Goal: Task Accomplishment & Management: Manage account settings

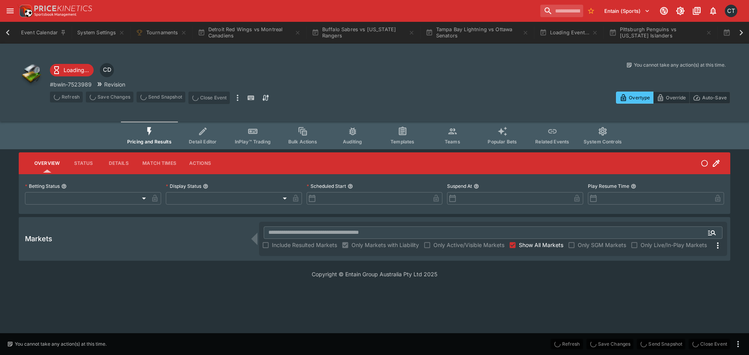
type input "**********"
type input "*******"
type input "**********"
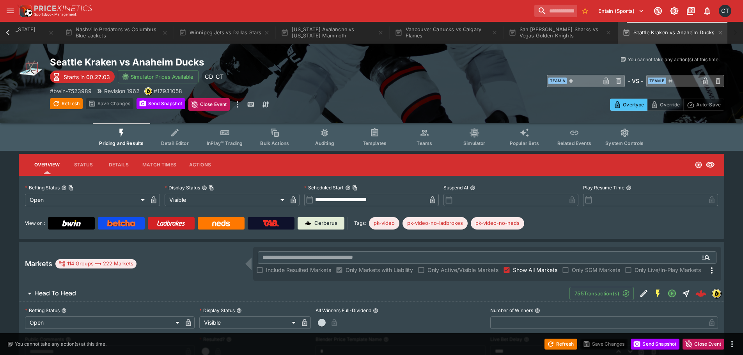
scroll to position [0, 1053]
click at [6, 33] on icon at bounding box center [8, 32] width 4 height 5
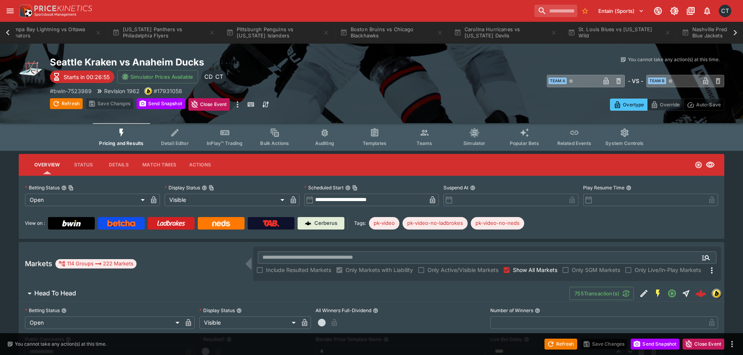
click at [6, 33] on icon at bounding box center [8, 32] width 4 height 5
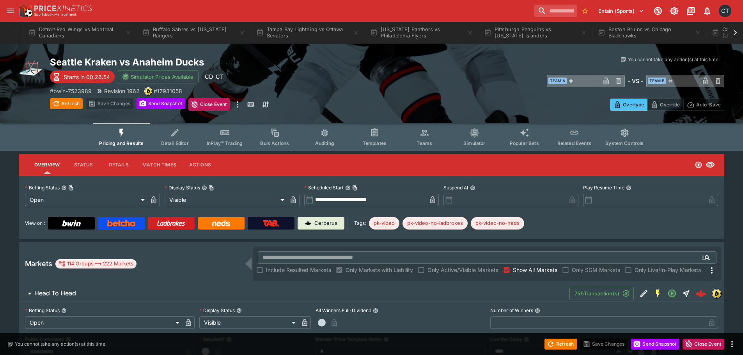
scroll to position [0, 0]
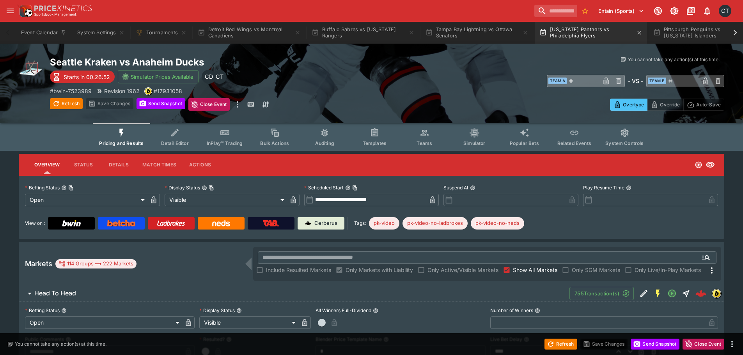
click at [610, 36] on button "Florida Panthers vs Philadelphia Flyers" at bounding box center [591, 33] width 112 height 22
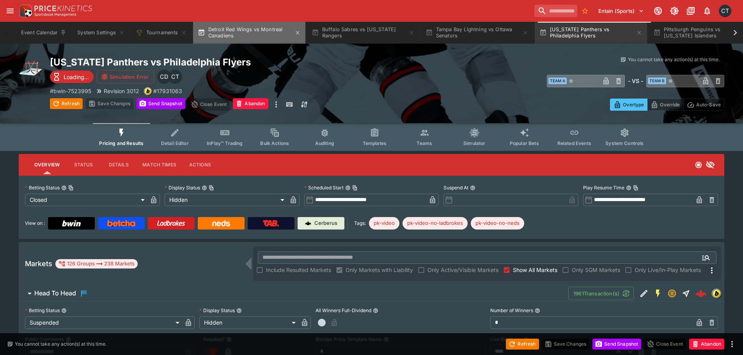
click at [248, 30] on button "Detroit Red Wings vs Montreal Canadiens" at bounding box center [249, 33] width 112 height 22
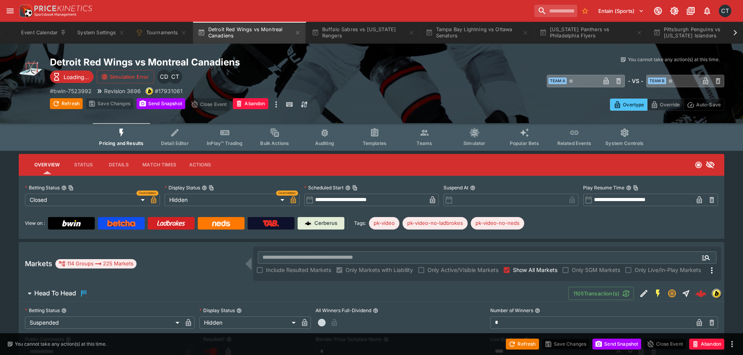
click at [619, 139] on button "System Controls" at bounding box center [624, 137] width 51 height 28
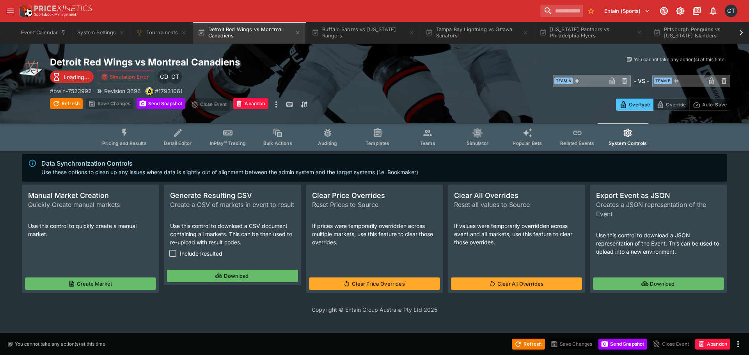
click at [198, 254] on span "Include Resulted" at bounding box center [201, 254] width 43 height 8
click at [230, 272] on button "Download" at bounding box center [232, 276] width 131 height 12
click at [130, 144] on span "Pricing and Results" at bounding box center [124, 143] width 44 height 6
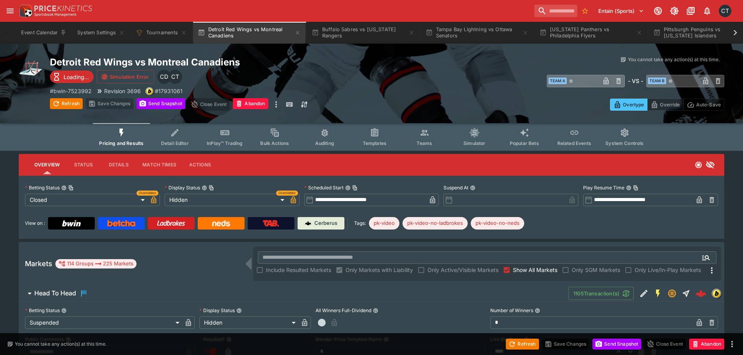
click at [514, 271] on span "Show All Markets" at bounding box center [535, 270] width 44 height 8
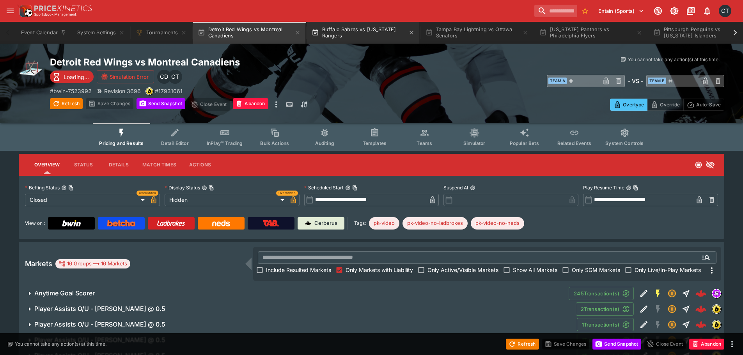
click at [351, 31] on button "Buffalo Sabres vs New York Rangers" at bounding box center [363, 33] width 112 height 22
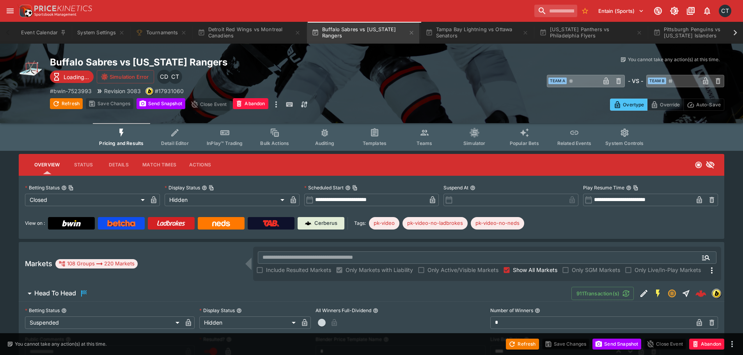
click at [625, 141] on span "System Controls" at bounding box center [624, 143] width 38 height 6
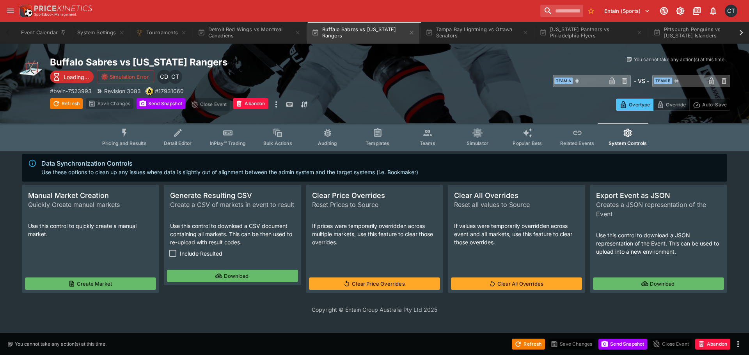
click at [205, 258] on label "Include Resulted" at bounding box center [194, 253] width 57 height 14
click at [230, 275] on button "Download" at bounding box center [232, 276] width 131 height 12
click at [567, 34] on button "Florida Panthers vs Philadelphia Flyers" at bounding box center [591, 33] width 112 height 22
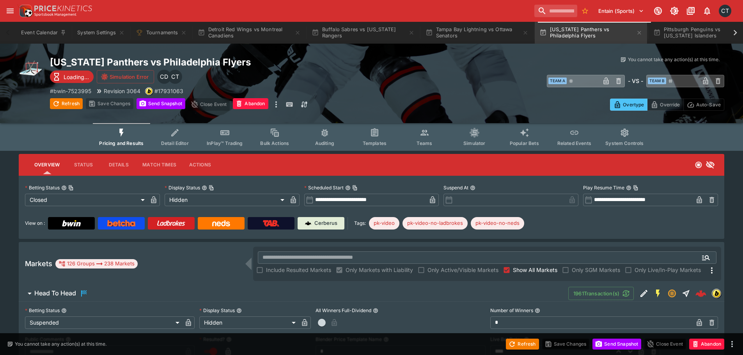
click at [627, 137] on icon "Event type filters" at bounding box center [625, 133] width 10 height 10
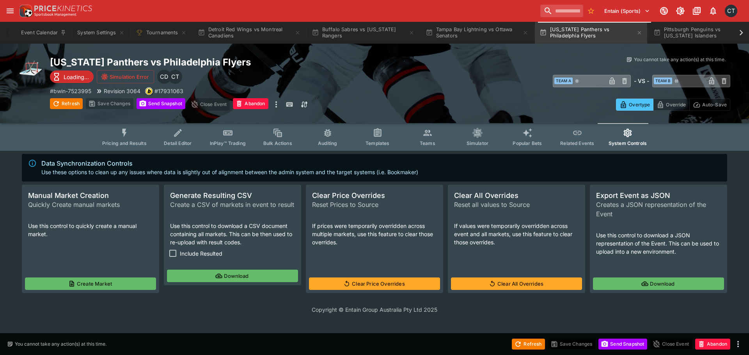
click at [218, 259] on label "Include Resulted" at bounding box center [194, 253] width 57 height 14
click at [219, 278] on icon "button" at bounding box center [219, 277] width 6 height 4
click at [114, 32] on button "System Settings" at bounding box center [101, 33] width 57 height 22
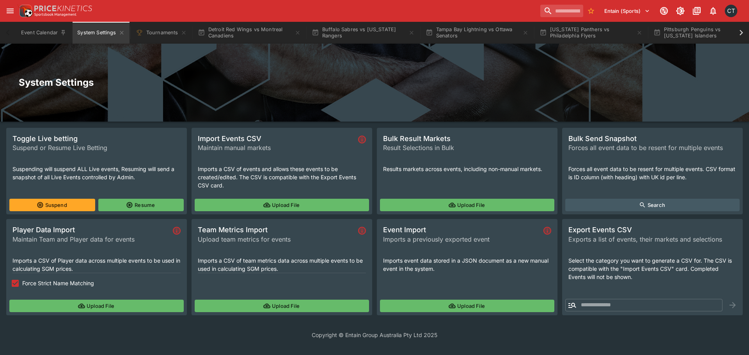
click at [438, 199] on button "Upload File" at bounding box center [467, 205] width 174 height 12
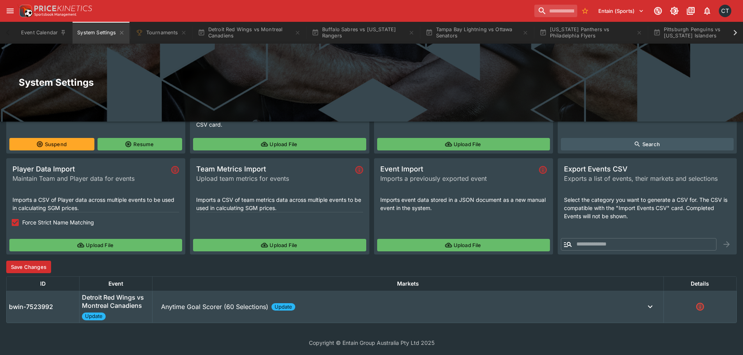
scroll to position [62, 0]
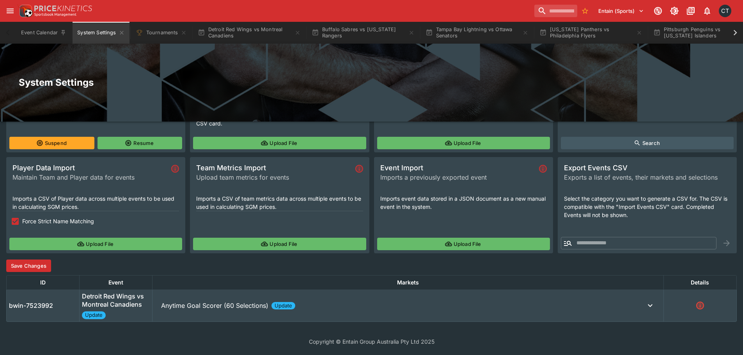
click at [209, 299] on button "Anytime Goal Scorer (60 Selections) Update" at bounding box center [408, 306] width 506 height 16
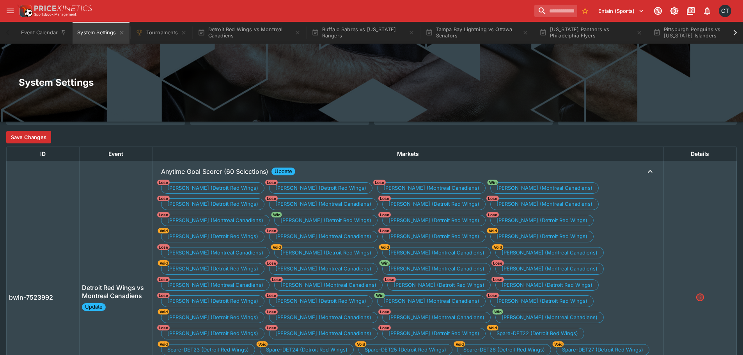
scroll to position [140, 0]
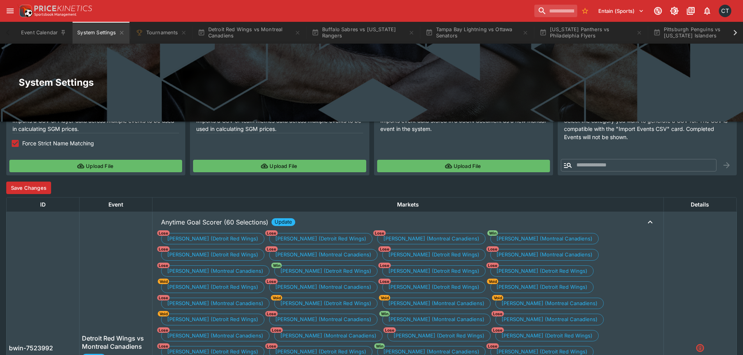
click at [27, 185] on button "Save Changes" at bounding box center [28, 188] width 45 height 12
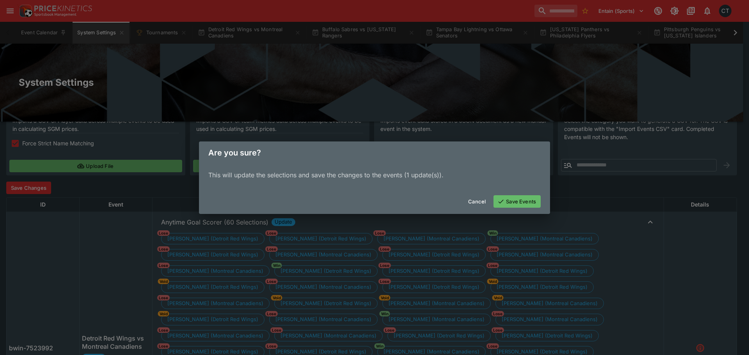
click at [521, 204] on button "Save Events" at bounding box center [516, 201] width 47 height 12
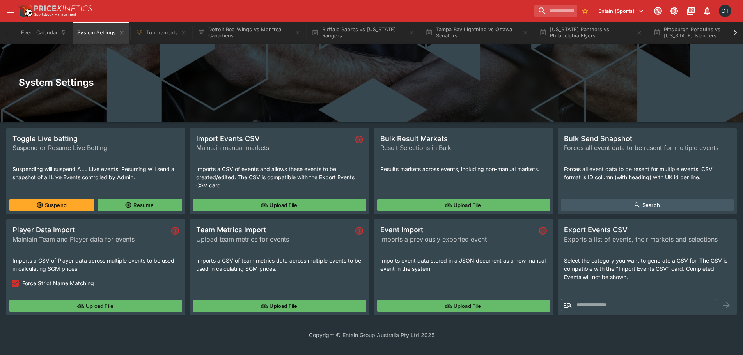
scroll to position [0, 0]
click at [448, 205] on icon "button" at bounding box center [451, 205] width 7 height 7
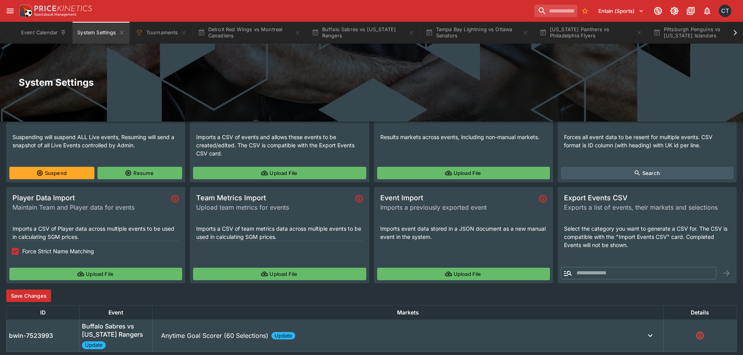
scroll to position [62, 0]
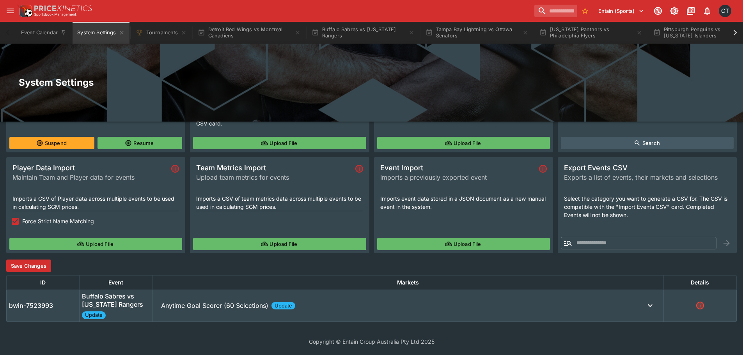
click at [191, 305] on p "Anytime Goal Scorer (60 Selections)" at bounding box center [214, 305] width 107 height 9
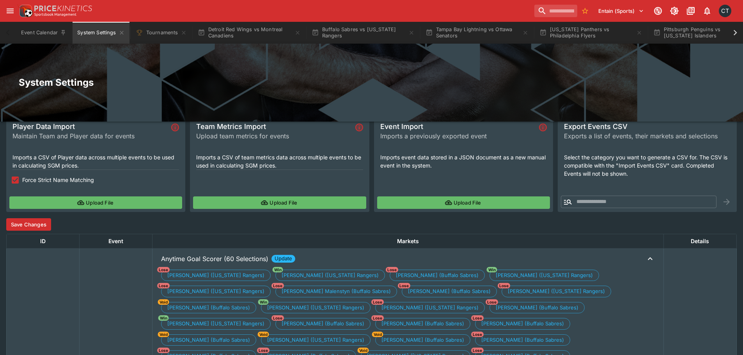
scroll to position [101, 0]
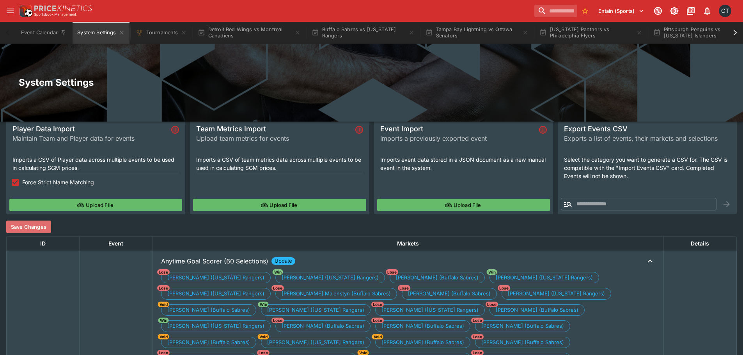
click at [33, 230] on button "Save Changes" at bounding box center [28, 227] width 45 height 12
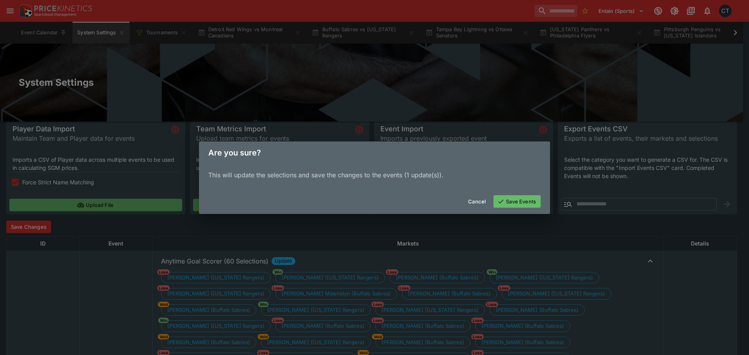
click at [508, 203] on button "Save Events" at bounding box center [516, 201] width 47 height 12
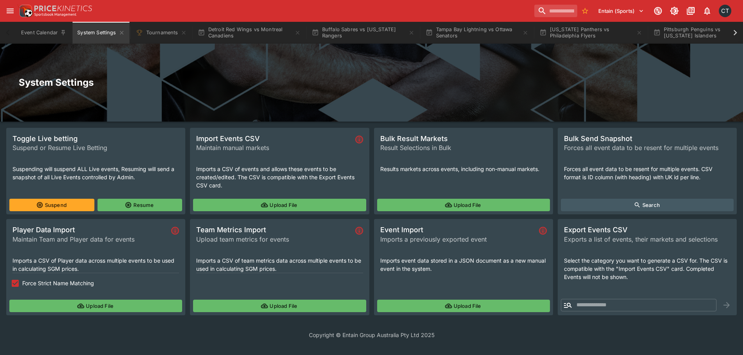
scroll to position [0, 0]
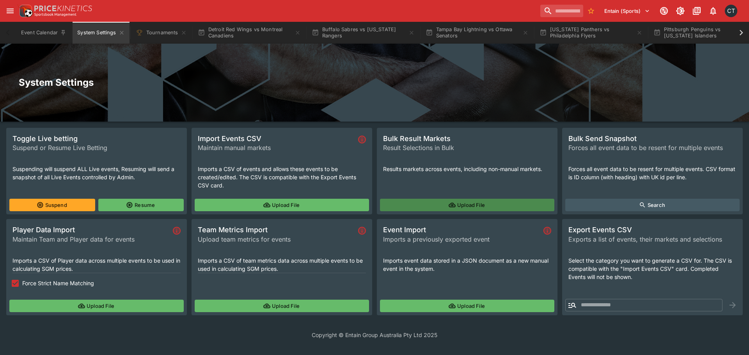
click at [441, 204] on button "Upload File" at bounding box center [467, 205] width 174 height 12
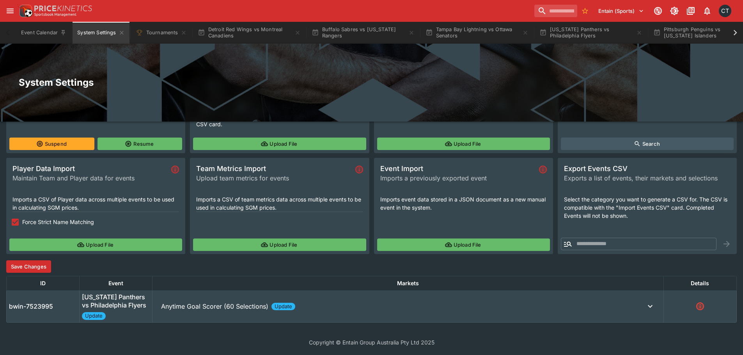
scroll to position [62, 0]
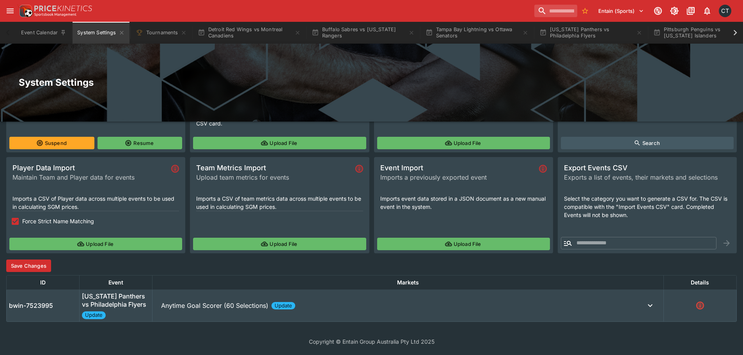
click at [273, 305] on span "Update" at bounding box center [283, 306] width 24 height 8
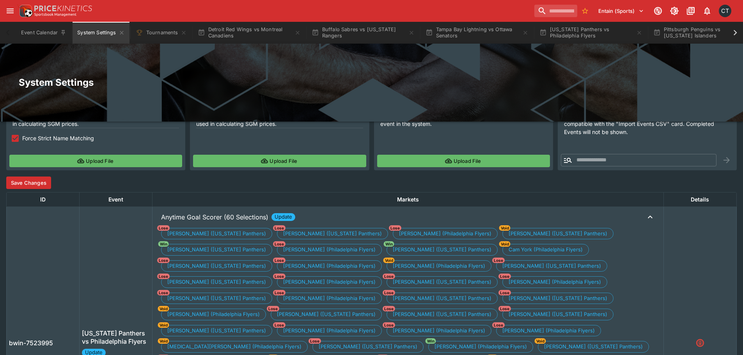
scroll to position [140, 0]
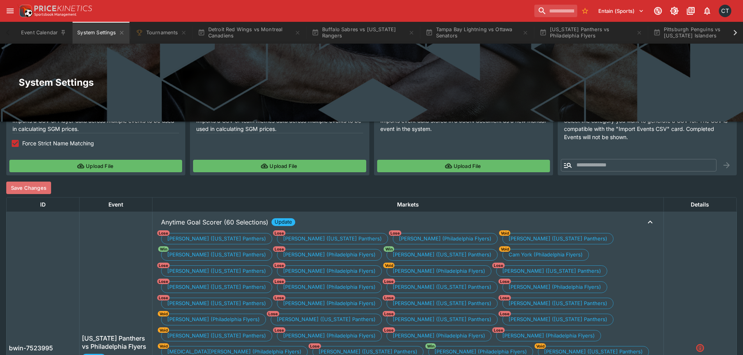
click at [33, 195] on div "Toggle Live betting Suspend or Resume Live Betting Suspending will suspend ALL …" at bounding box center [371, 236] width 730 height 497
click at [34, 189] on button "Save Changes" at bounding box center [28, 188] width 45 height 12
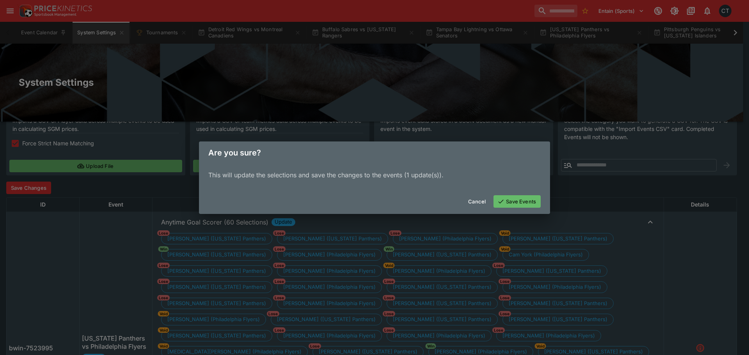
click at [510, 202] on button "Save Events" at bounding box center [516, 201] width 47 height 12
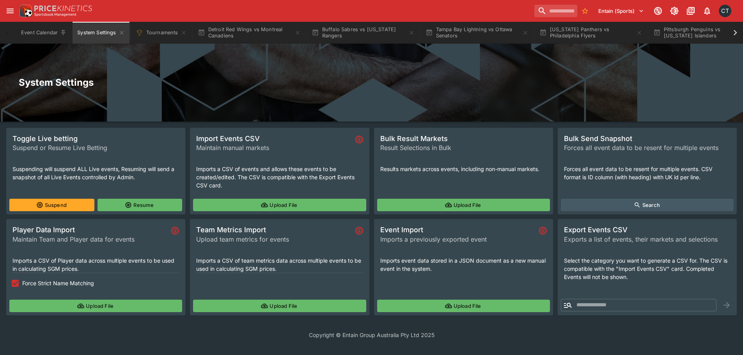
scroll to position [0, 0]
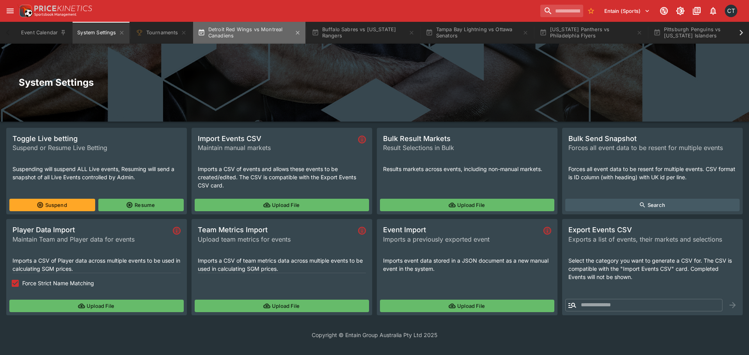
click at [301, 35] on button "Detroit Red Wings vs Montreal Canadiens" at bounding box center [249, 33] width 112 height 22
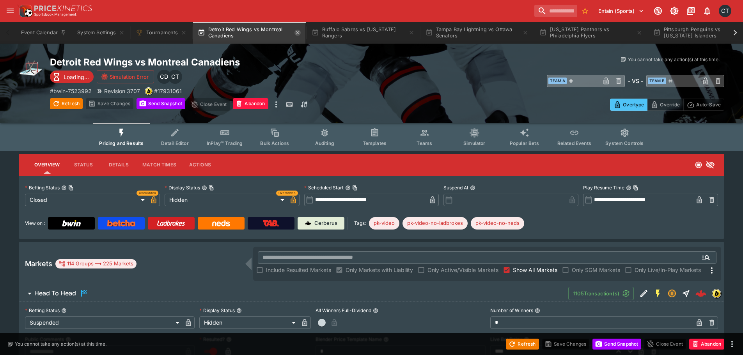
click at [299, 33] on icon "button" at bounding box center [298, 33] width 4 height 4
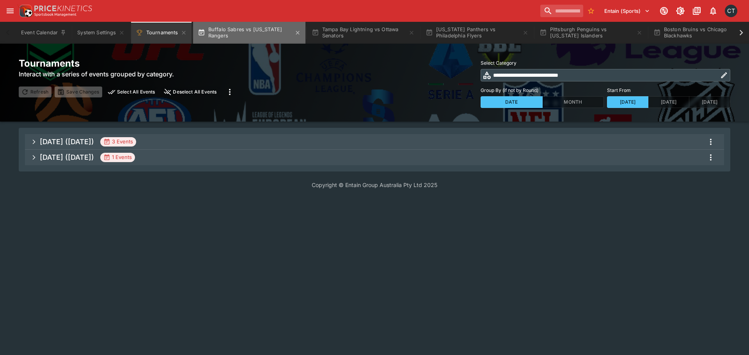
click at [223, 26] on button "Buffalo Sabres vs New York Rangers" at bounding box center [249, 33] width 112 height 22
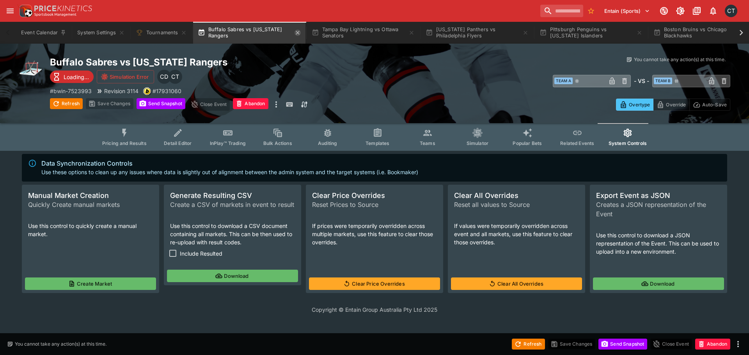
click at [298, 34] on icon "button" at bounding box center [297, 33] width 6 height 6
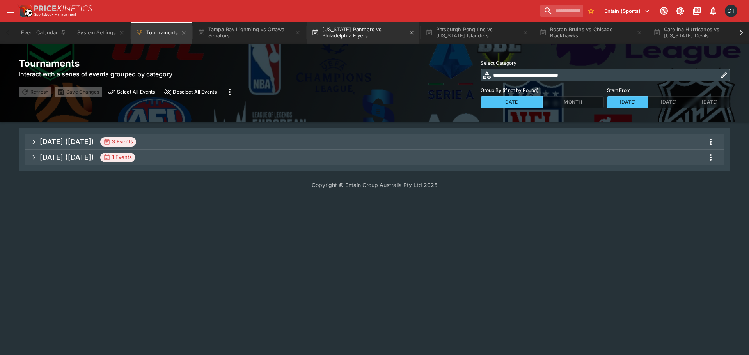
click at [340, 32] on button "Florida Panthers vs Philadelphia Flyers" at bounding box center [363, 33] width 112 height 22
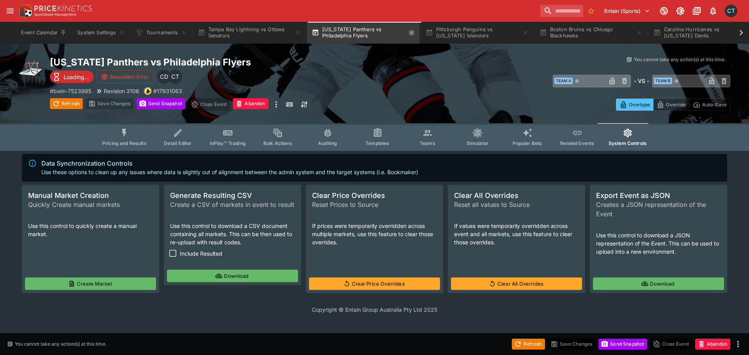
click at [413, 32] on icon "button" at bounding box center [411, 33] width 6 height 6
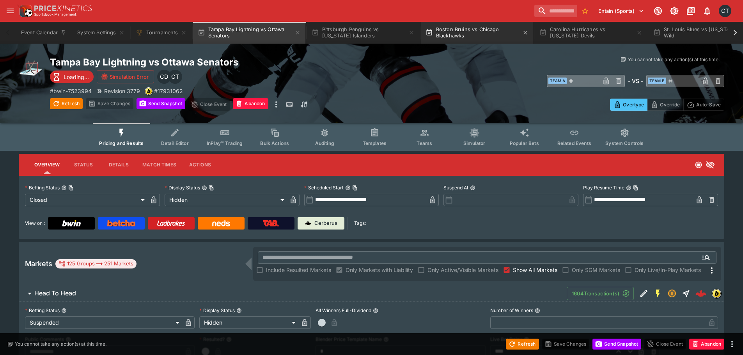
click at [468, 28] on button "Boston Bruins vs Chicago Blackhawks" at bounding box center [477, 33] width 112 height 22
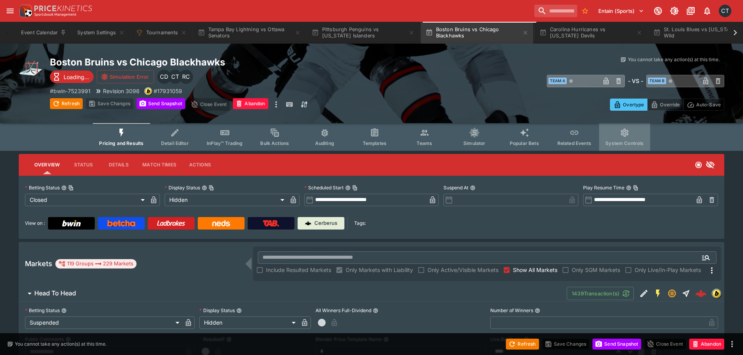
click at [623, 137] on icon "Event type filters" at bounding box center [624, 133] width 8 height 8
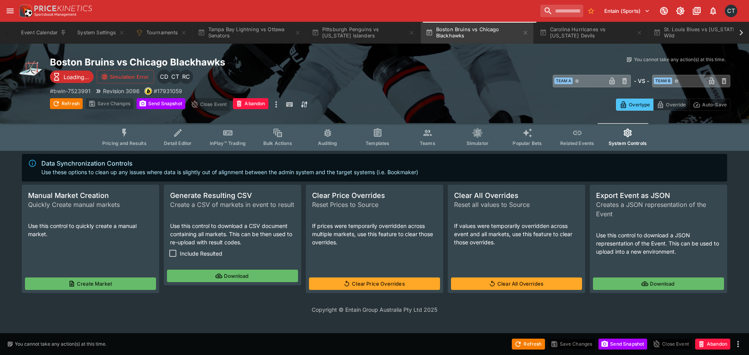
click at [183, 255] on span "Include Resulted" at bounding box center [201, 254] width 43 height 8
click at [234, 278] on button "Download" at bounding box center [232, 276] width 131 height 12
click at [257, 33] on button "Tampa Bay Lightning vs Ottawa Senators" at bounding box center [249, 33] width 112 height 22
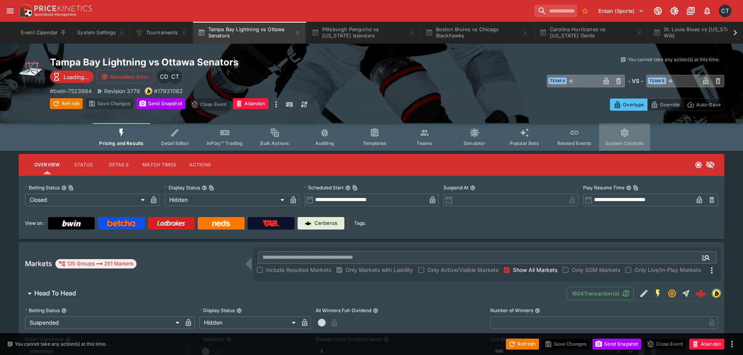
click at [635, 144] on span "System Controls" at bounding box center [624, 143] width 38 height 6
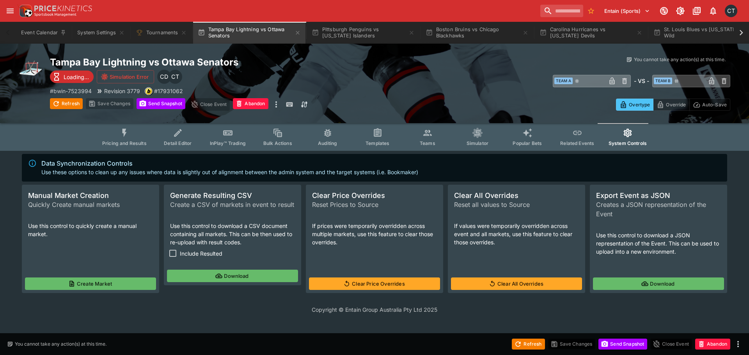
click at [183, 257] on span "Include Resulted" at bounding box center [201, 254] width 43 height 8
click at [205, 273] on button "Download" at bounding box center [232, 276] width 131 height 12
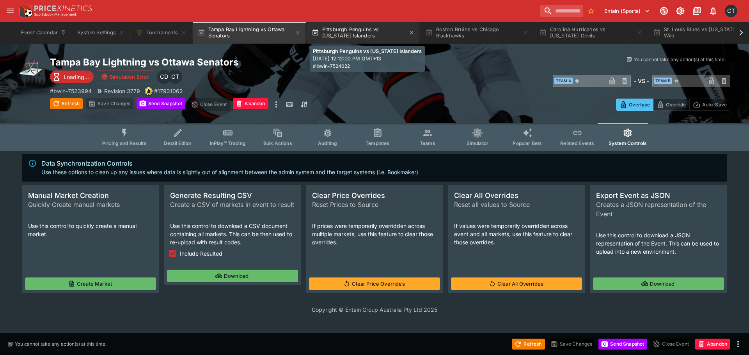
click at [347, 30] on button "Pittsburgh Penguins vs New York Islanders" at bounding box center [363, 33] width 112 height 22
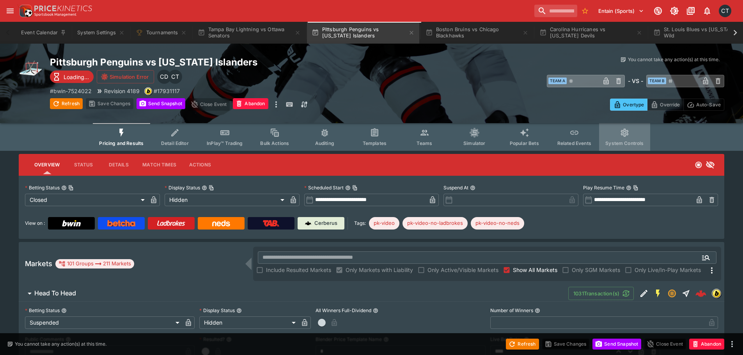
click at [632, 141] on span "System Controls" at bounding box center [624, 143] width 38 height 6
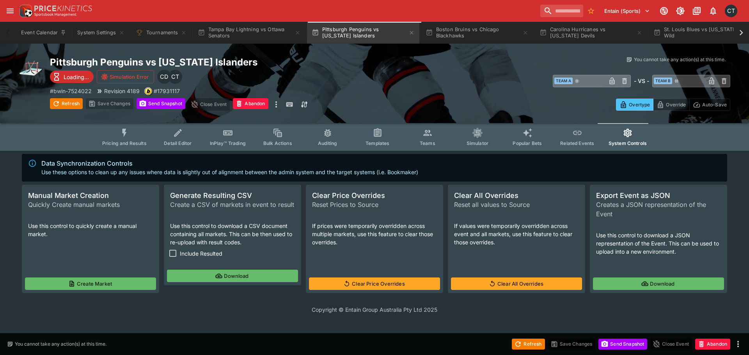
drag, startPoint x: 187, startPoint y: 250, endPoint x: 197, endPoint y: 257, distance: 12.5
click at [187, 250] on span "Include Resulted" at bounding box center [201, 254] width 43 height 8
click at [223, 274] on button "Download" at bounding box center [232, 276] width 131 height 12
click at [94, 39] on button "System Settings" at bounding box center [101, 33] width 57 height 22
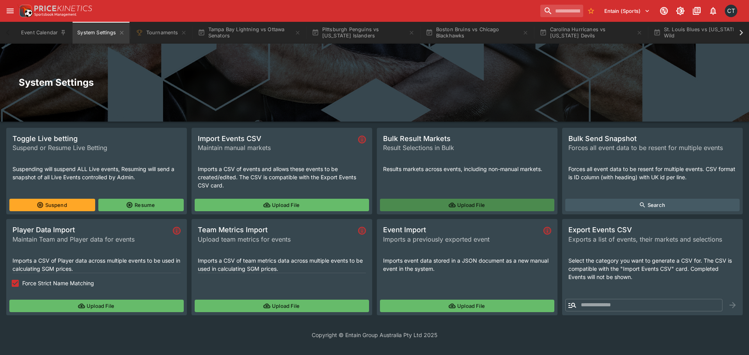
click at [426, 199] on button "Upload File" at bounding box center [467, 205] width 174 height 12
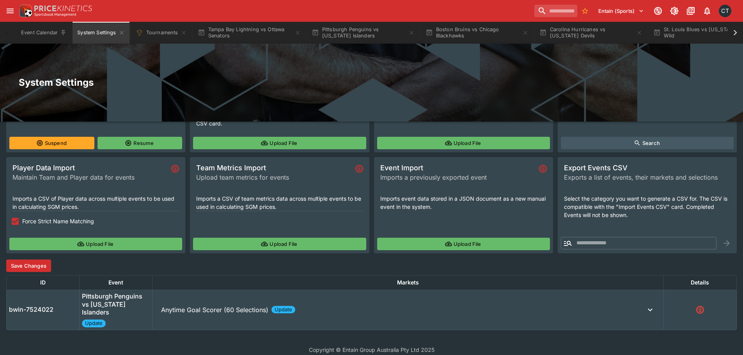
click at [174, 305] on p "Anytime Goal Scorer (60 Selections)" at bounding box center [214, 309] width 107 height 9
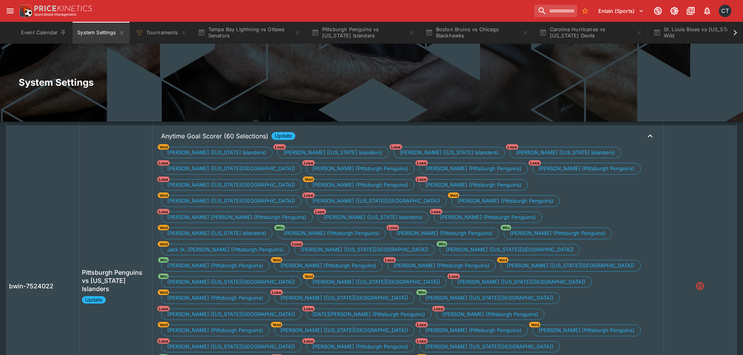
scroll to position [101, 0]
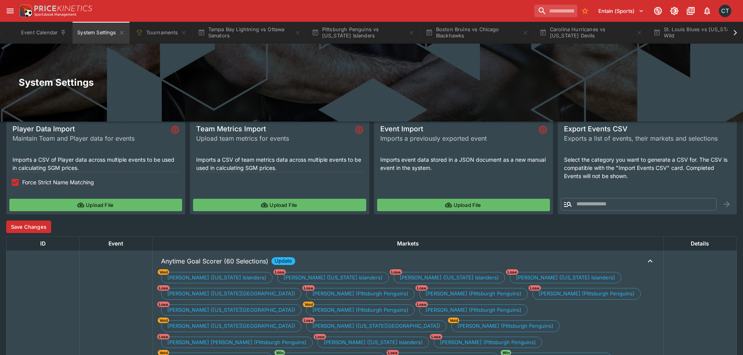
click at [29, 235] on div "Toggle Live betting Suspend or Resume Live Betting Suspending will suspend ALL …" at bounding box center [371, 300] width 730 height 546
click at [31, 226] on button "Save Changes" at bounding box center [28, 227] width 45 height 12
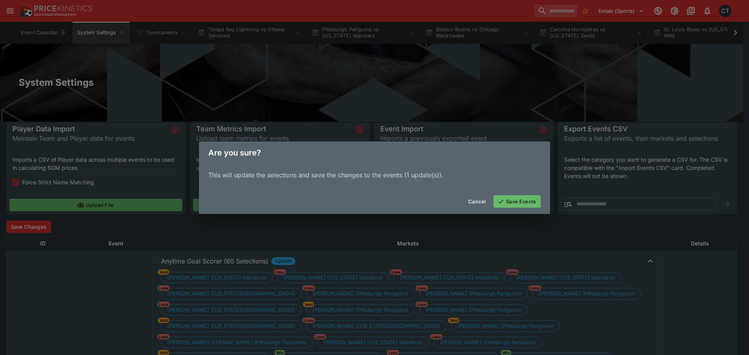
click at [518, 204] on button "Save Events" at bounding box center [516, 201] width 47 height 12
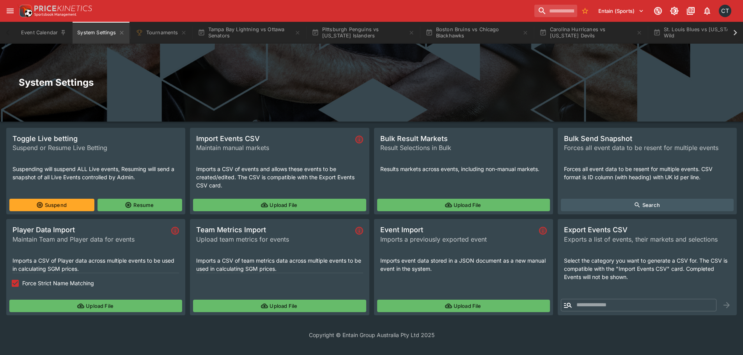
scroll to position [0, 0]
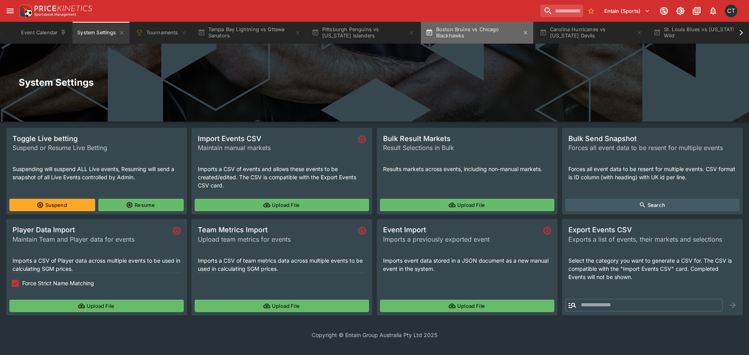
click at [453, 36] on button "Boston Bruins vs Chicago Blackhawks" at bounding box center [477, 33] width 112 height 22
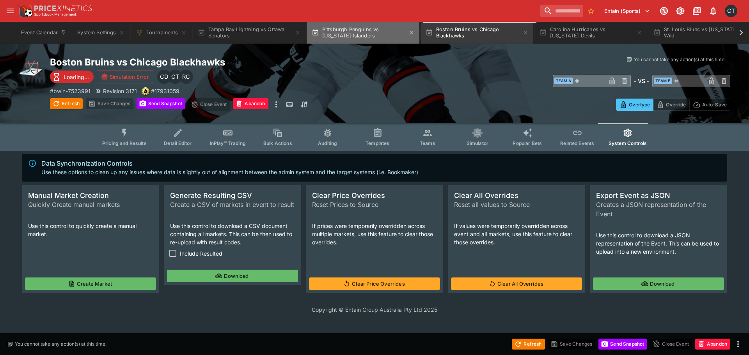
click at [347, 33] on button "Pittsburgh Penguins vs New York Islanders" at bounding box center [363, 33] width 112 height 22
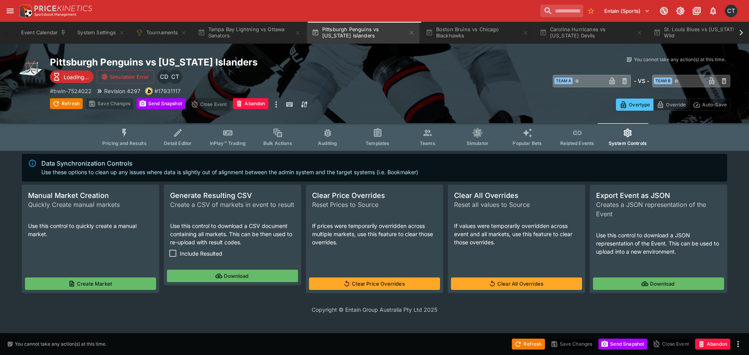
click at [115, 133] on button "Pricing and Results" at bounding box center [124, 137] width 57 height 28
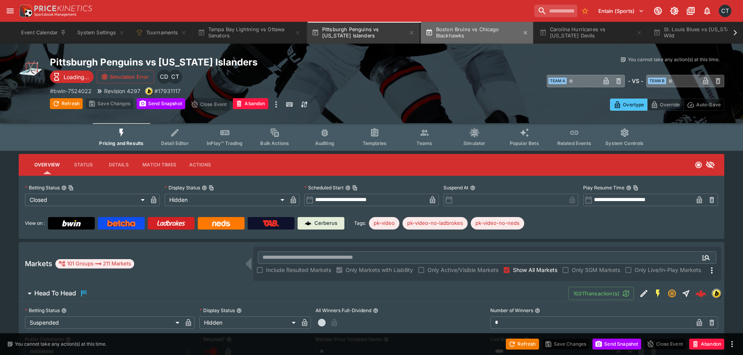
click at [434, 27] on button "Boston Bruins vs Chicago Blackhawks" at bounding box center [477, 33] width 112 height 22
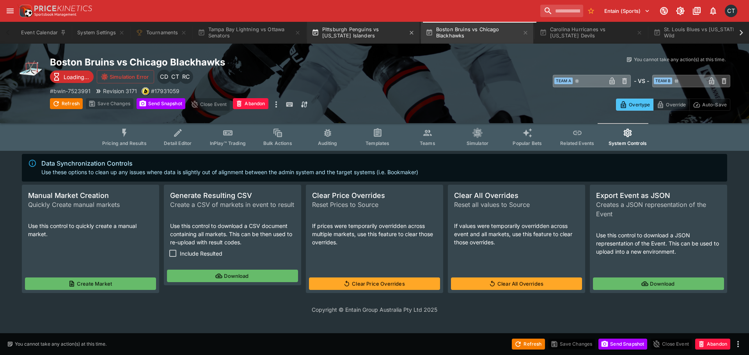
click at [358, 25] on button "Pittsburgh Penguins vs New York Islanders" at bounding box center [363, 33] width 112 height 22
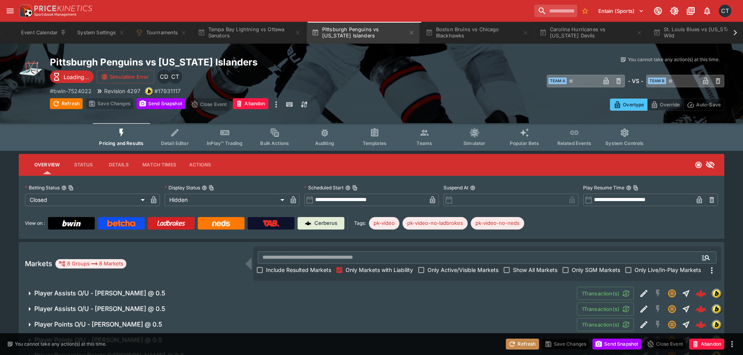
click at [515, 343] on button "Refresh" at bounding box center [522, 344] width 33 height 11
click at [413, 32] on icon "button" at bounding box center [411, 33] width 6 height 6
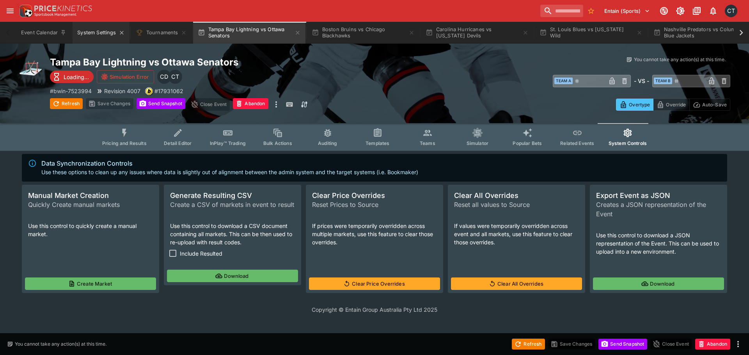
click at [87, 34] on button "System Settings" at bounding box center [101, 33] width 57 height 22
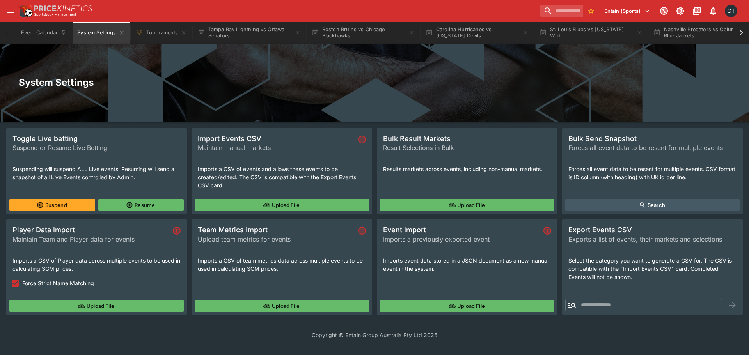
click at [425, 202] on button "Upload File" at bounding box center [467, 205] width 174 height 12
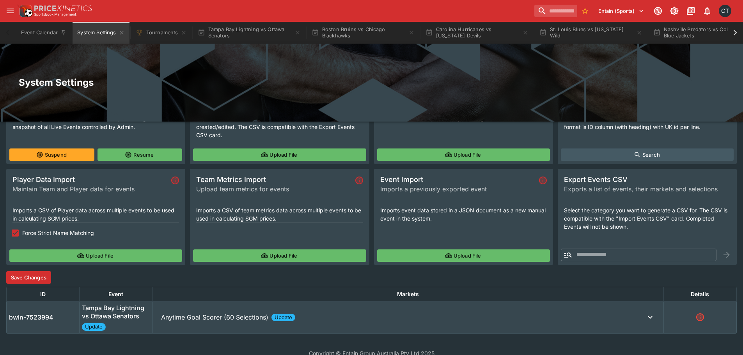
scroll to position [62, 0]
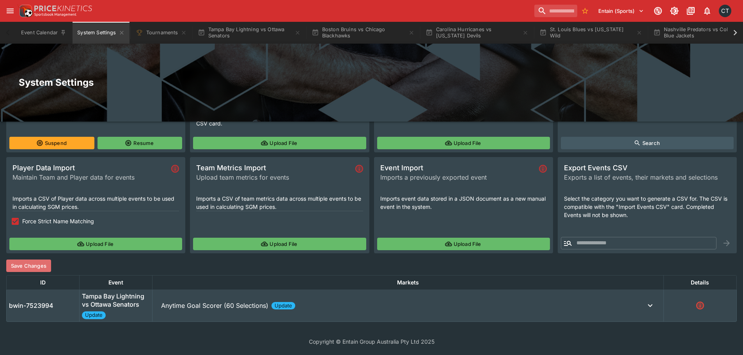
click at [19, 269] on button "Save Changes" at bounding box center [28, 266] width 45 height 12
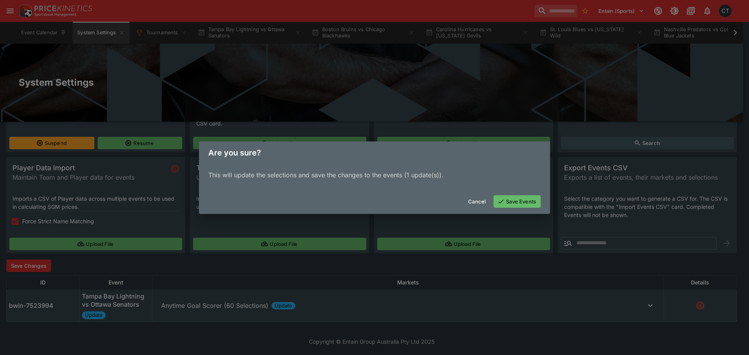
click at [507, 202] on button "Save Events" at bounding box center [516, 201] width 47 height 12
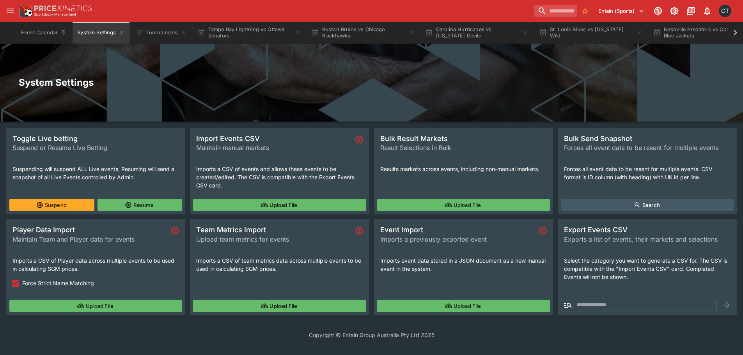
scroll to position [0, 0]
click at [210, 35] on button "Tampa Bay Lightning vs Ottawa Senators" at bounding box center [249, 33] width 112 height 22
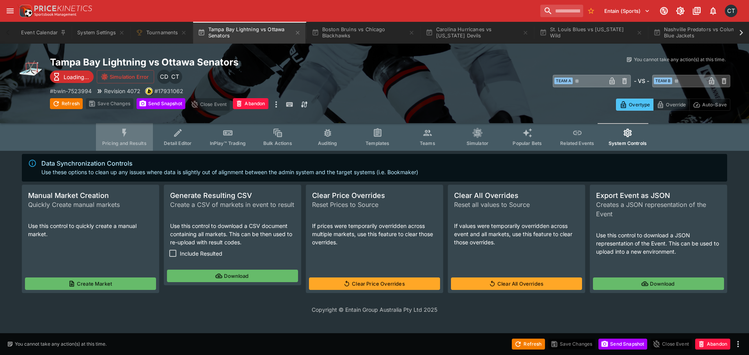
click at [123, 140] on span "Pricing and Results" at bounding box center [124, 143] width 44 height 6
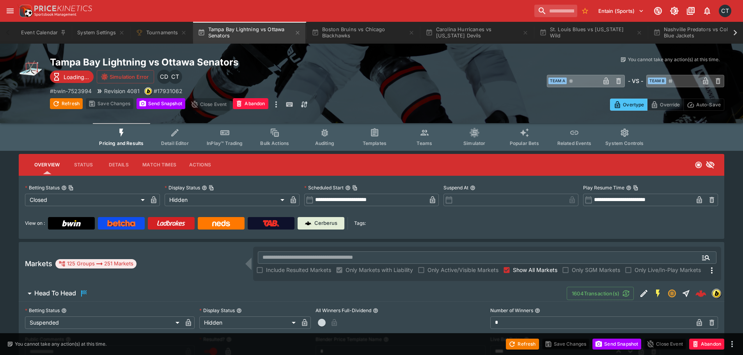
click at [521, 272] on span "Show All Markets" at bounding box center [535, 270] width 44 height 8
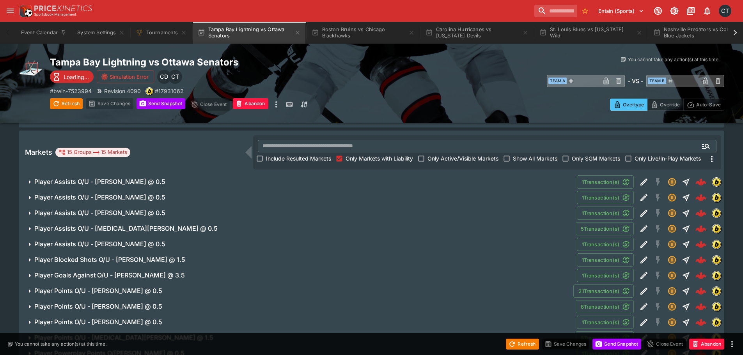
scroll to position [191, 0]
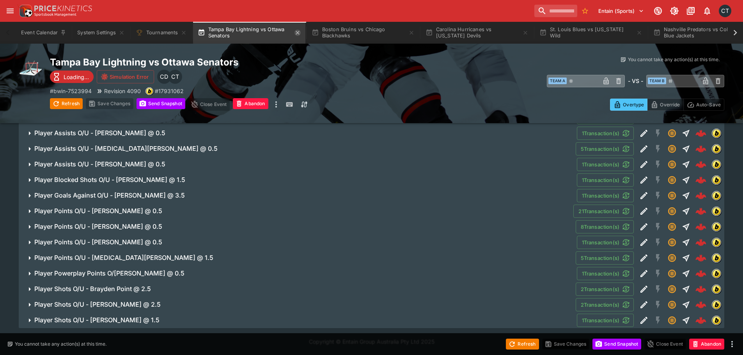
click at [297, 33] on icon "button" at bounding box center [297, 33] width 6 height 6
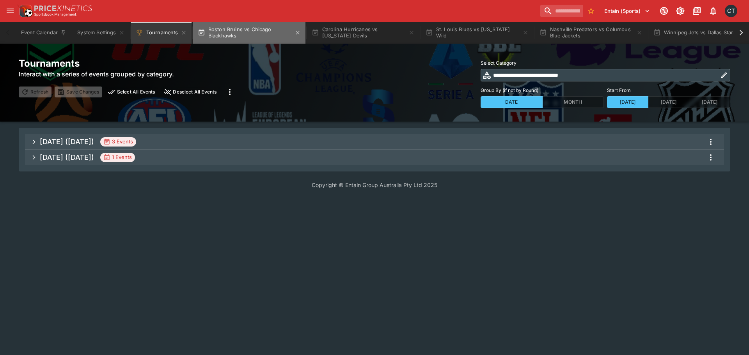
click at [225, 27] on button "Boston Bruins vs Chicago Blackhawks" at bounding box center [249, 33] width 112 height 22
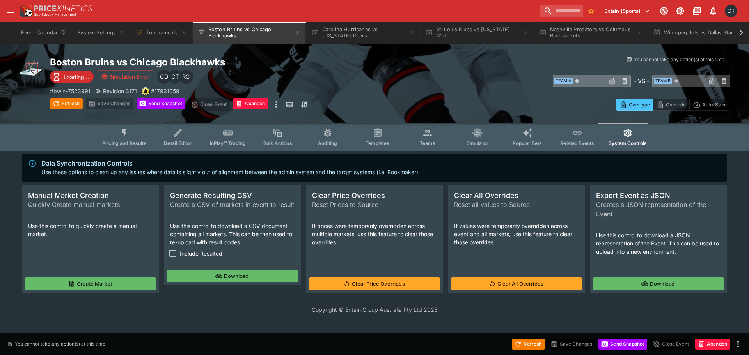
click at [131, 144] on span "Pricing and Results" at bounding box center [124, 143] width 44 height 6
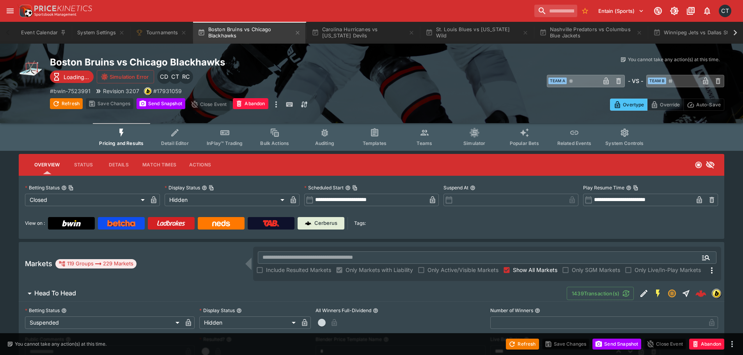
type input "*********"
type input "******"
type input "*"
type input "*********"
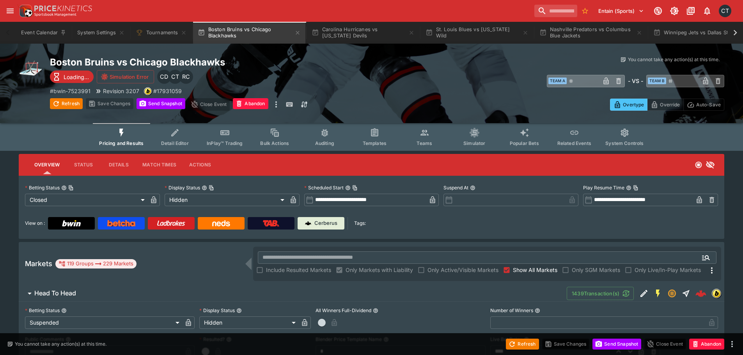
type input "******"
type input "*"
click at [96, 28] on button "System Settings" at bounding box center [101, 33] width 57 height 22
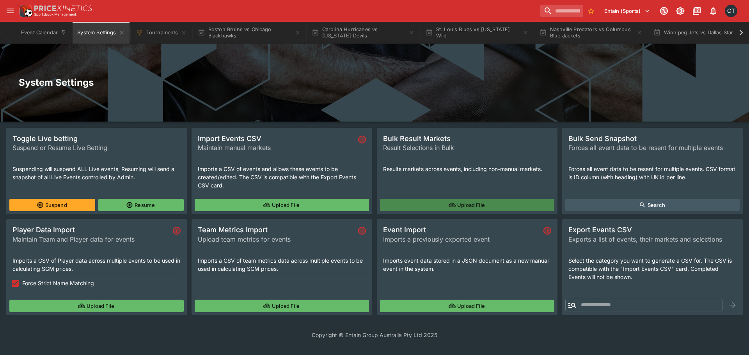
click at [477, 204] on button "Upload File" at bounding box center [467, 205] width 174 height 12
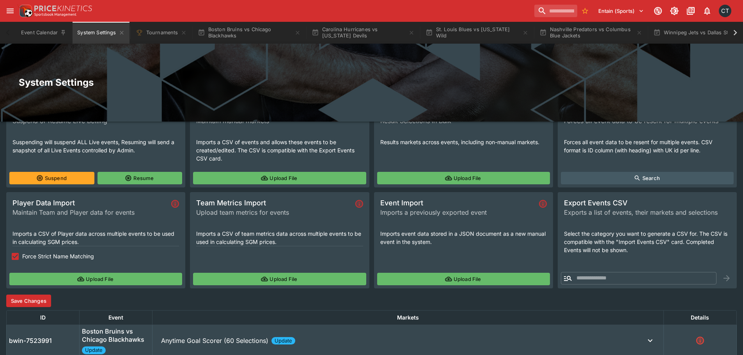
scroll to position [62, 0]
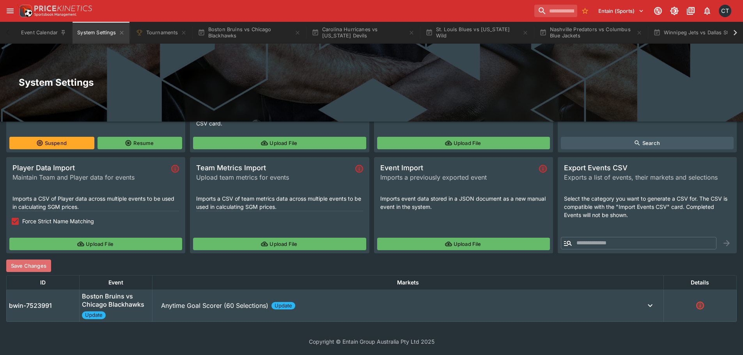
click at [24, 263] on button "Save Changes" at bounding box center [28, 266] width 45 height 12
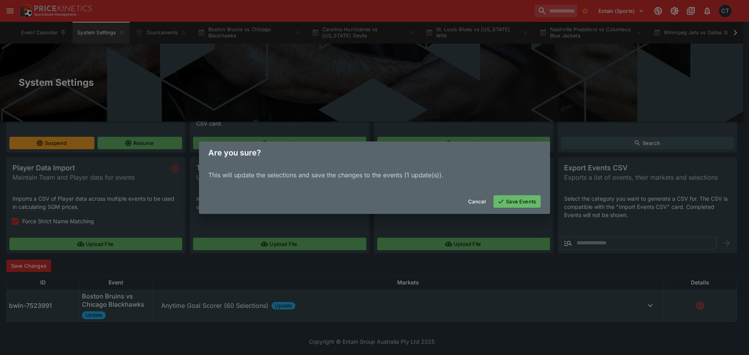
click at [525, 203] on button "Save Events" at bounding box center [516, 201] width 47 height 12
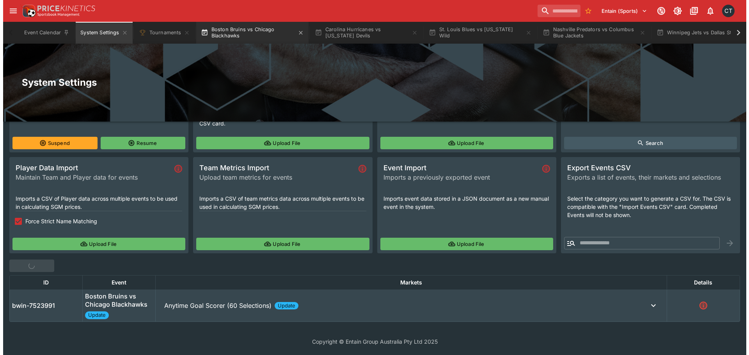
scroll to position [0, 0]
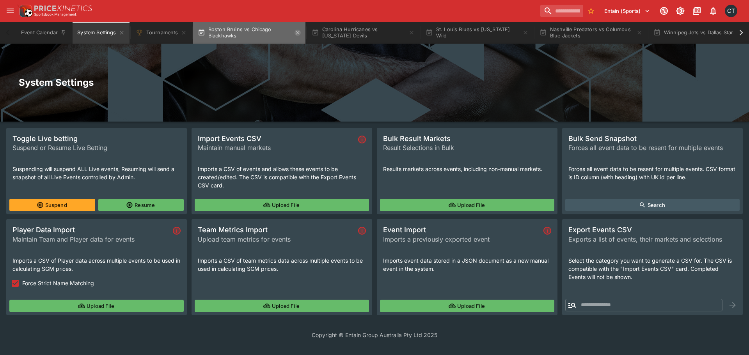
click at [295, 32] on icon "button" at bounding box center [297, 33] width 6 height 6
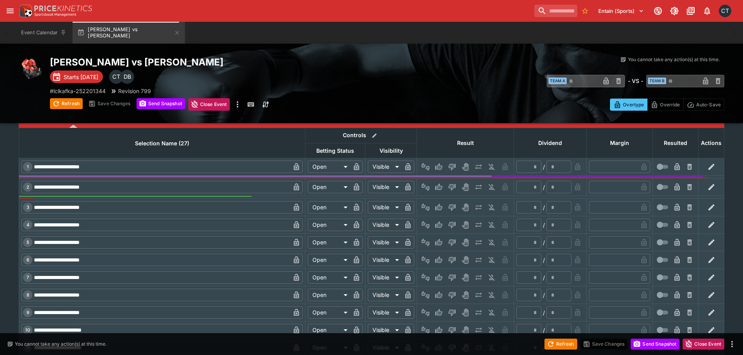
scroll to position [741, 0]
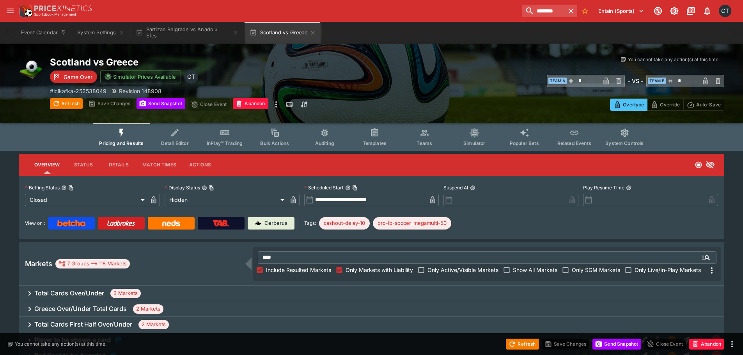
scroll to position [67, 0]
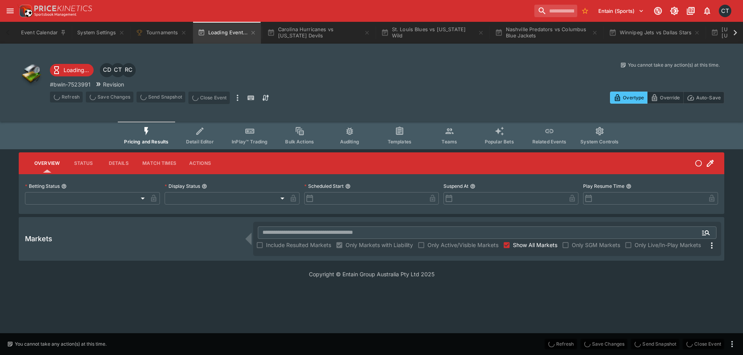
type input "**********"
type input "******"
type input "**********"
